Goal: Book appointment/travel/reservation

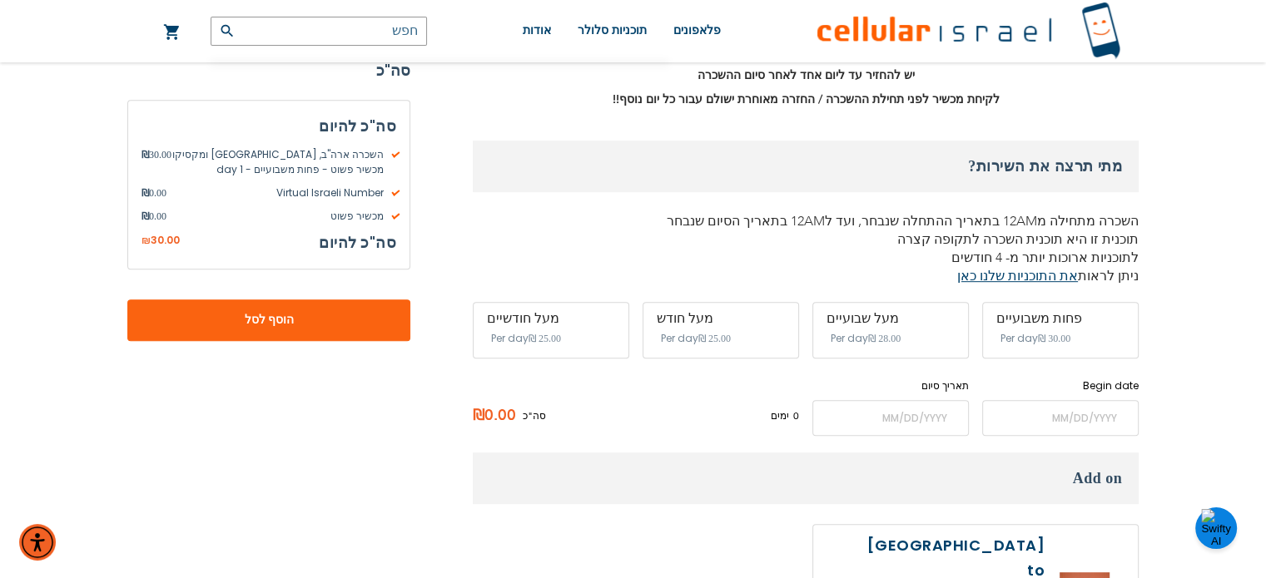
scroll to position [788, 0]
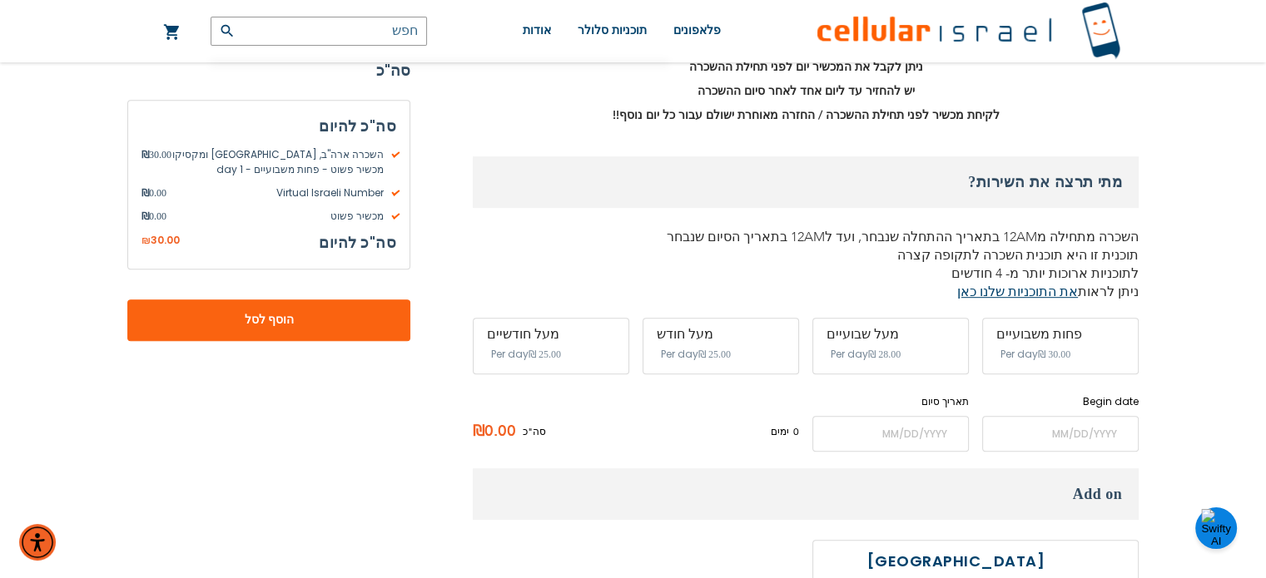
click at [892, 327] on div "מעל שבועיים" at bounding box center [890, 334] width 128 height 15
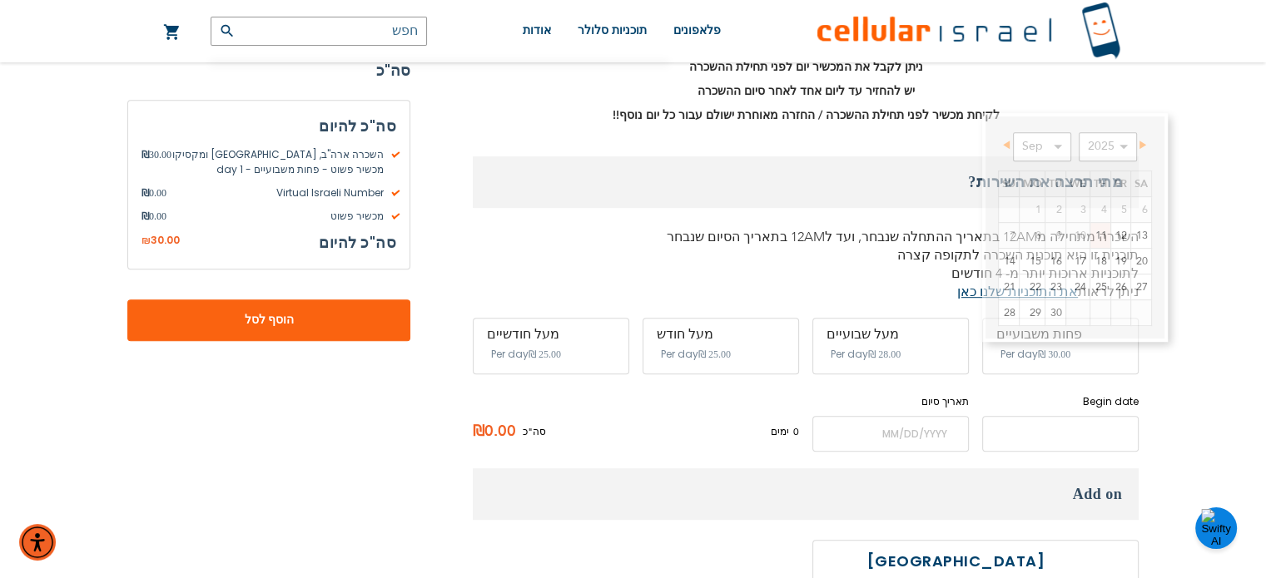
click at [1059, 416] on input "name" at bounding box center [1060, 434] width 156 height 36
click at [1104, 262] on link "18" at bounding box center [1100, 261] width 20 height 25
type input "[DATE]"
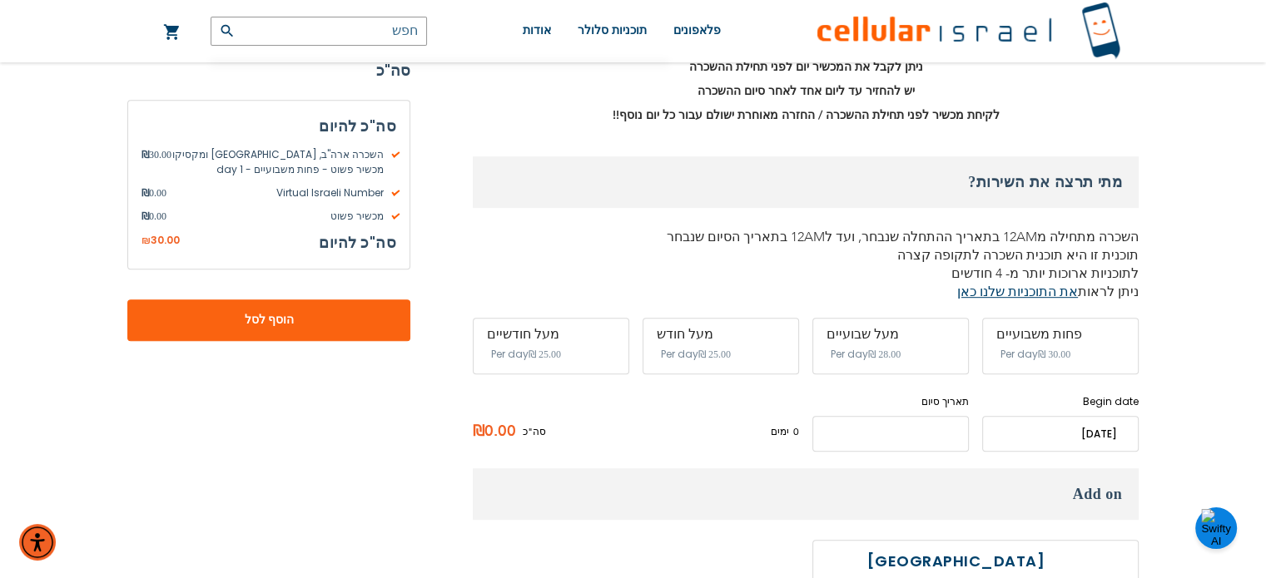
click at [897, 416] on input "name" at bounding box center [890, 434] width 156 height 36
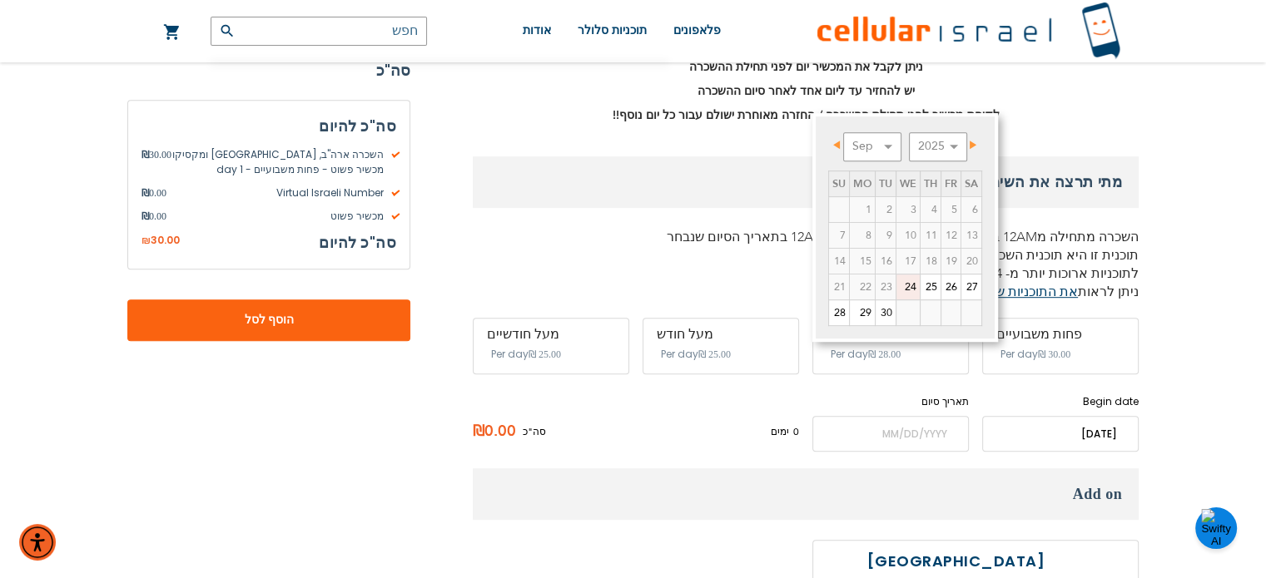
click at [836, 143] on span "Prev" at bounding box center [836, 145] width 7 height 8
click at [971, 142] on span "Next" at bounding box center [973, 145] width 7 height 8
click at [868, 231] on link "6" at bounding box center [862, 235] width 25 height 25
type input "[DATE]"
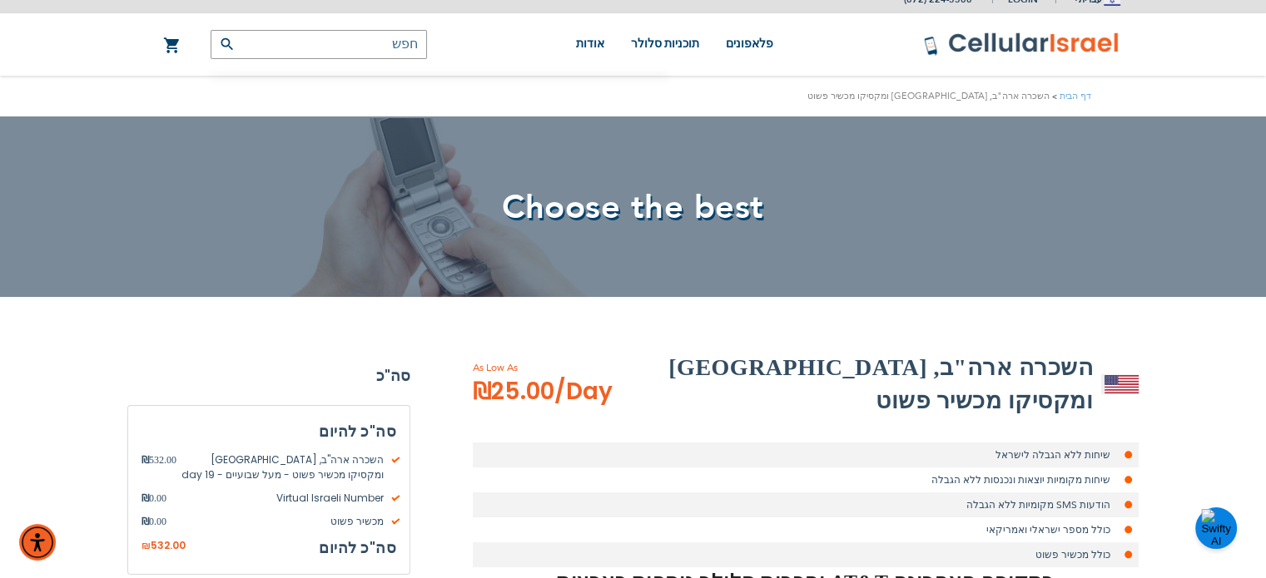
scroll to position [0, 0]
